Goal: Download file/media

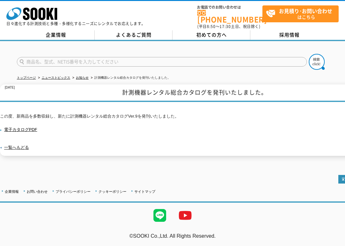
drag, startPoint x: 265, startPoint y: 74, endPoint x: 268, endPoint y: 76, distance: 4.0
click at [267, 76] on ul "トップページ ニューストピックス お知らせ 計測機器レンタル総合カタログを発刊いたしました。" at bounding box center [173, 77] width 312 height 13
drag, startPoint x: 83, startPoint y: 57, endPoint x: 90, endPoint y: 57, distance: 7.6
click at [83, 57] on input "text" at bounding box center [162, 62] width 290 height 10
type input "ﾗｲﾄ"
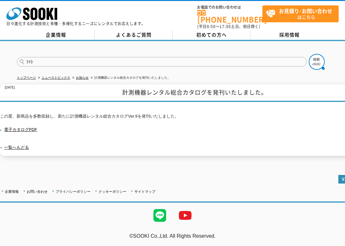
click at [309, 54] on button at bounding box center [317, 62] width 16 height 16
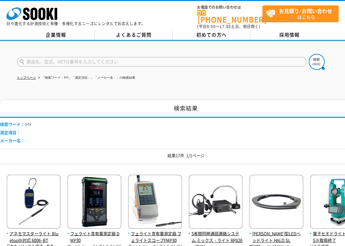
click at [96, 57] on input "text" at bounding box center [162, 62] width 290 height 10
type input "ぱ"
type input "ランプ"
click at [316, 56] on img at bounding box center [317, 62] width 16 height 16
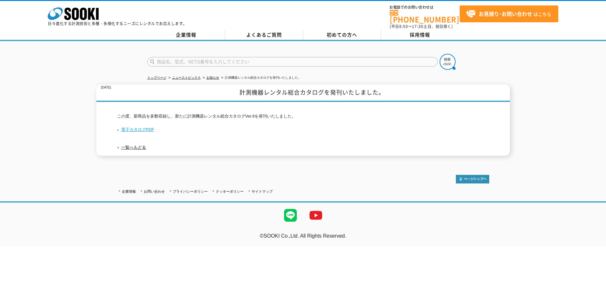
click at [135, 127] on link "電子カタログPDF" at bounding box center [135, 129] width 37 height 5
